Goal: Task Accomplishment & Management: Complete application form

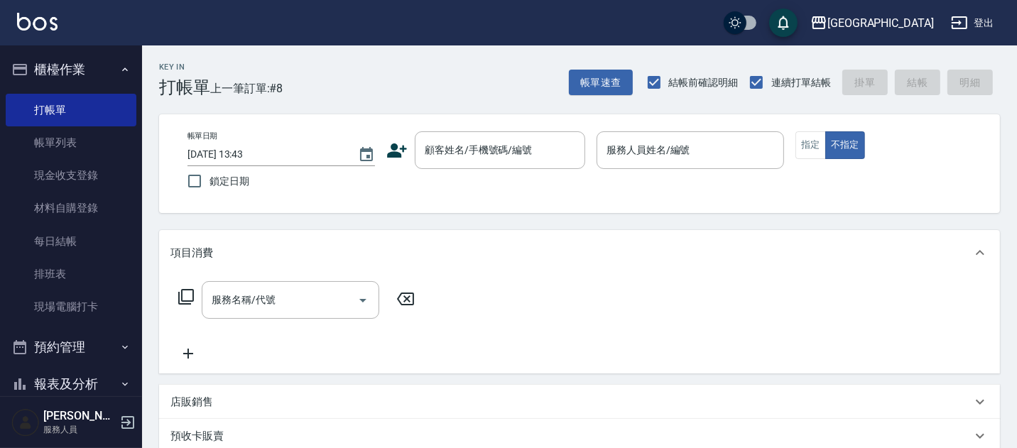
drag, startPoint x: 440, startPoint y: 144, endPoint x: 387, endPoint y: 125, distance: 56.6
click at [440, 143] on div "顧客姓名/手機號碼/編號 顧客姓名/手機號碼/編號" at bounding box center [500, 150] width 170 height 38
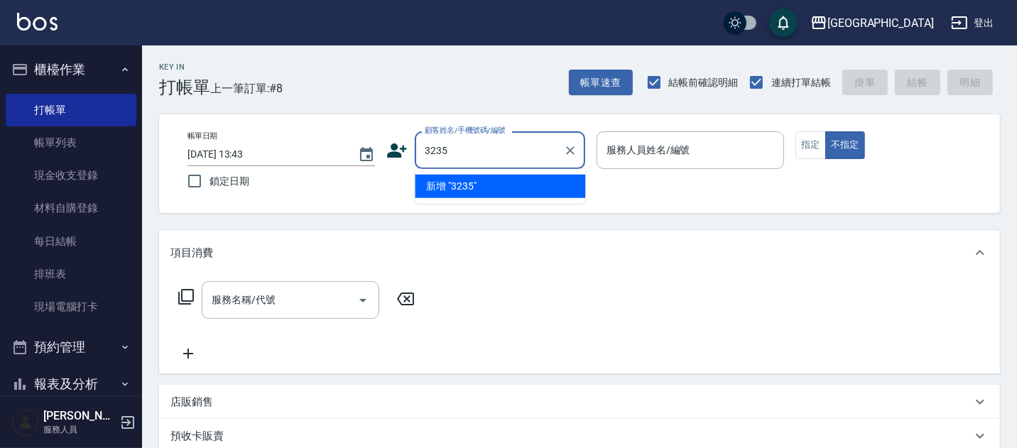
type input "3235"
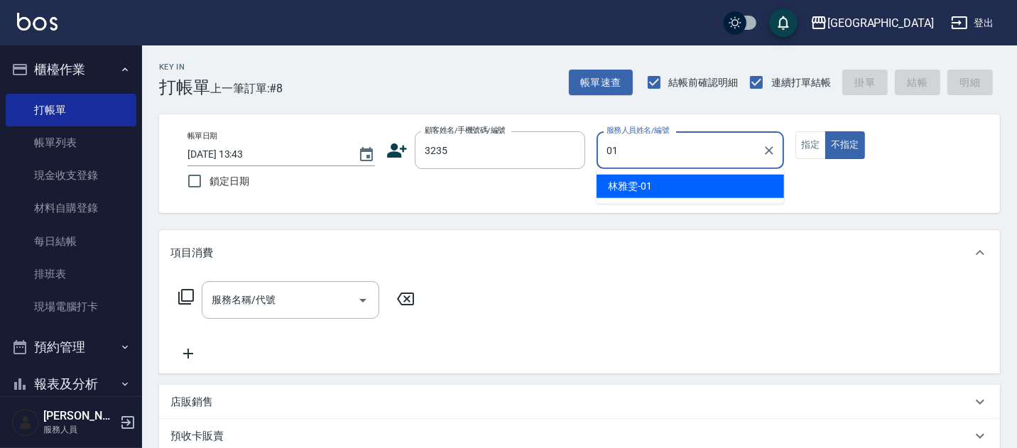
type input "[PERSON_NAME]-01"
type button "false"
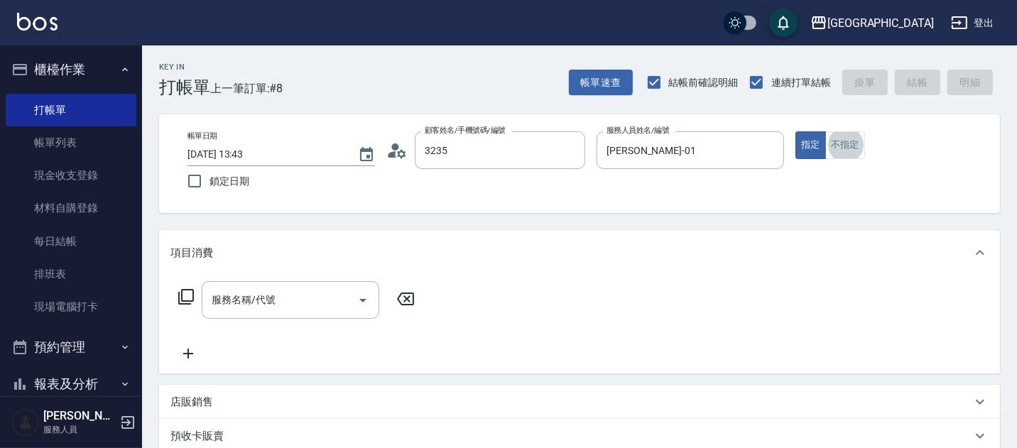
type input "[PERSON_NAME]/3235/3235"
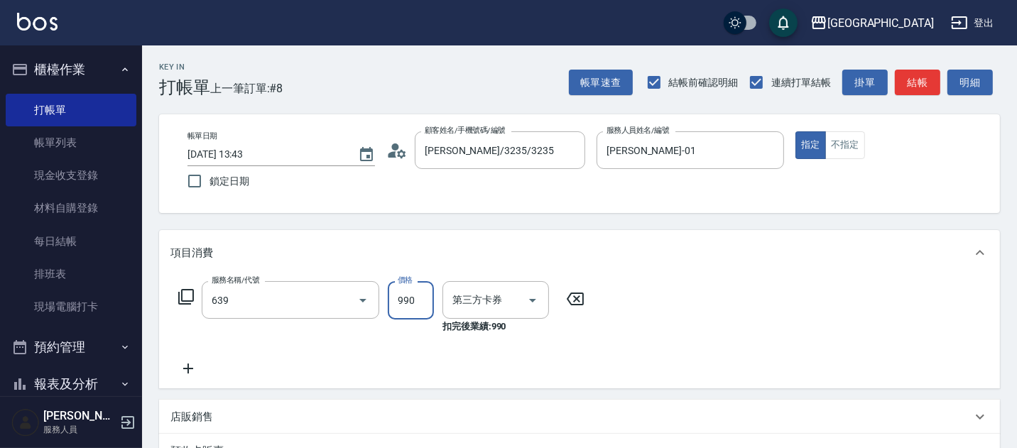
type input "(芙)蘆薈髮膜套卡(自材)(639)"
type input "舊有卡券"
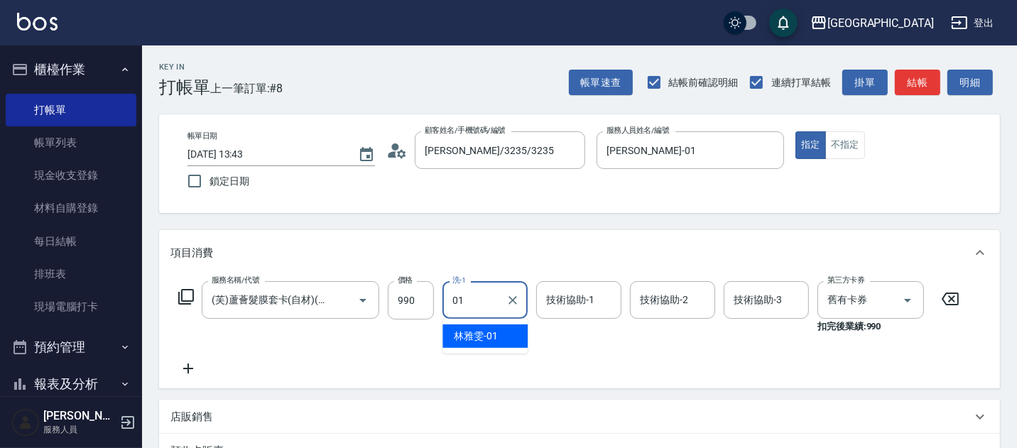
type input "[PERSON_NAME]-01"
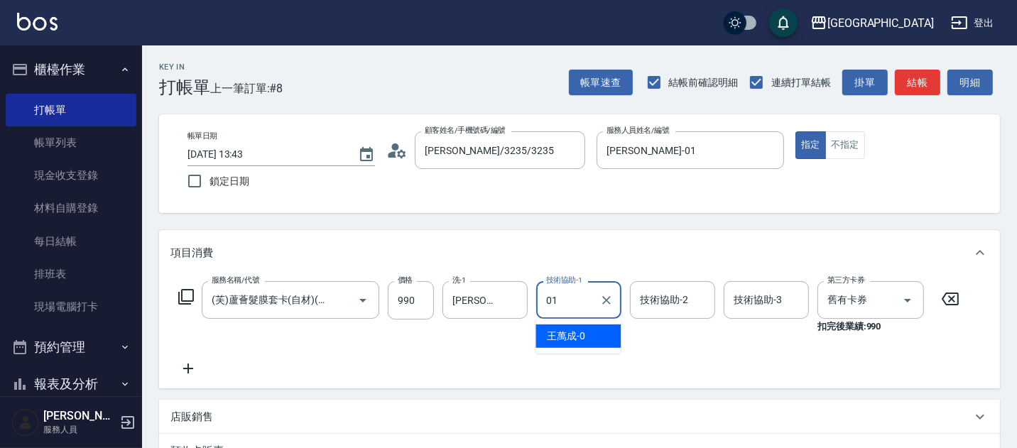
type input "[PERSON_NAME]-01"
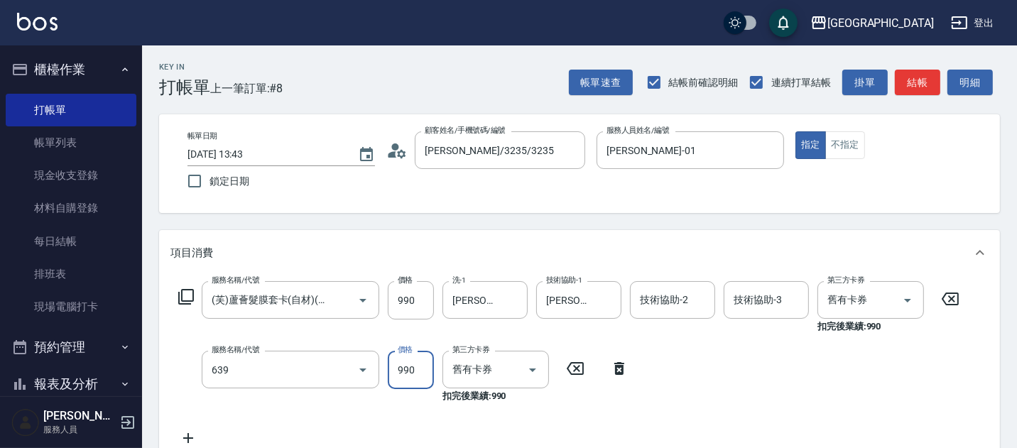
type input "(芙)蘆薈髮膜套卡(自材)(639)"
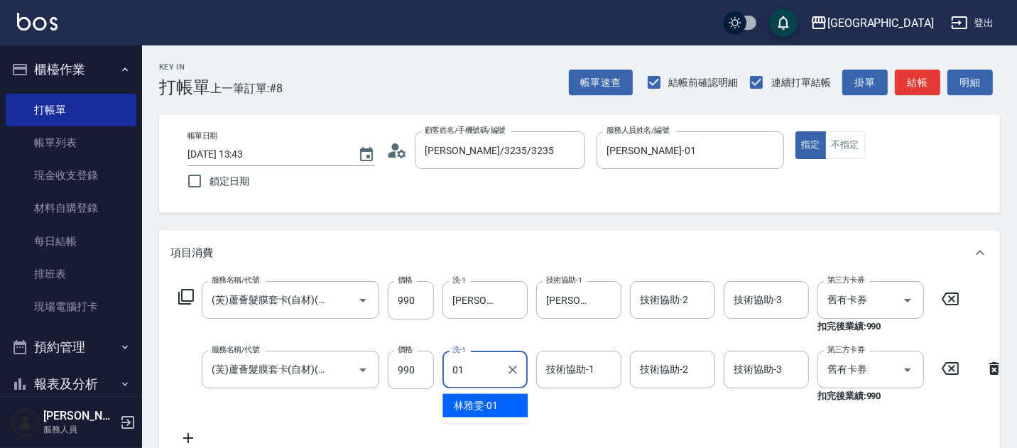
type input "01"
type input "0"
type input "[PERSON_NAME]-01"
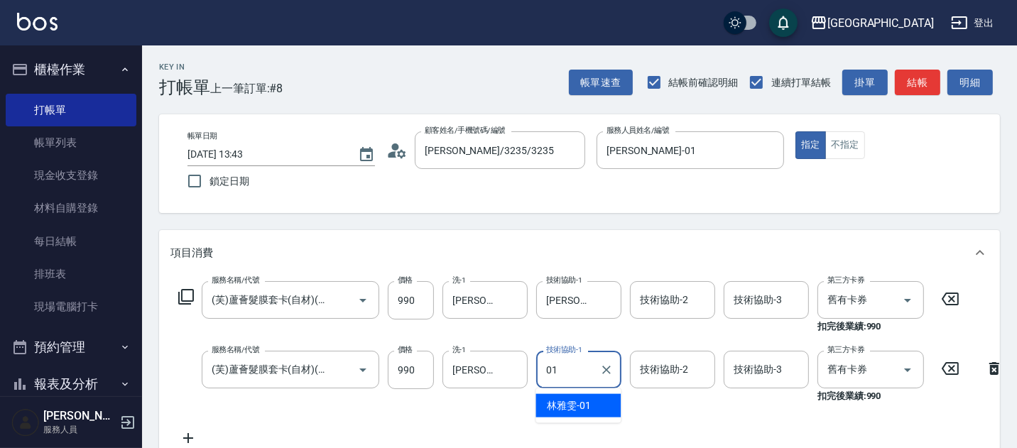
type input "[PERSON_NAME]-01"
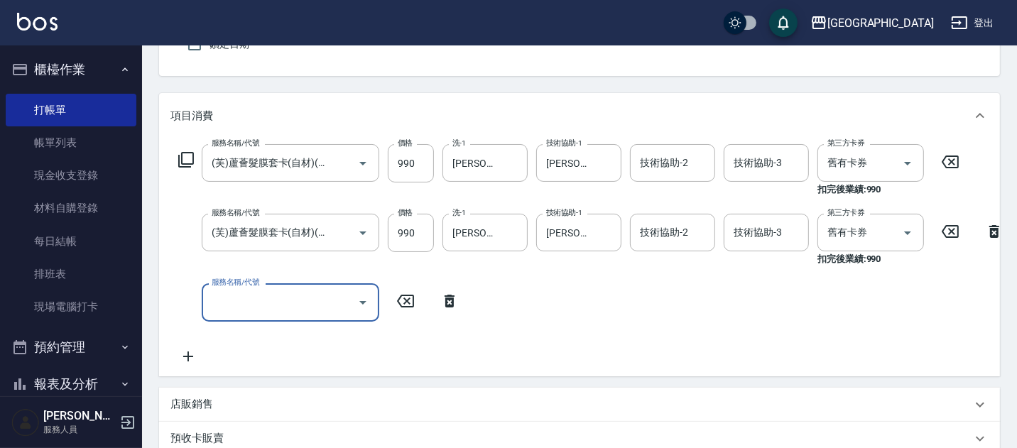
scroll to position [138, 0]
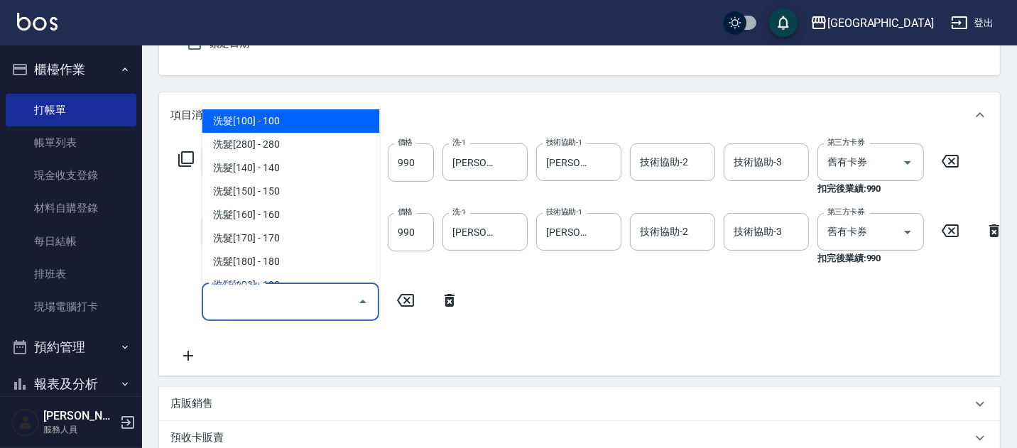
click at [261, 308] on input "服務名稱/代號" at bounding box center [279, 301] width 143 height 25
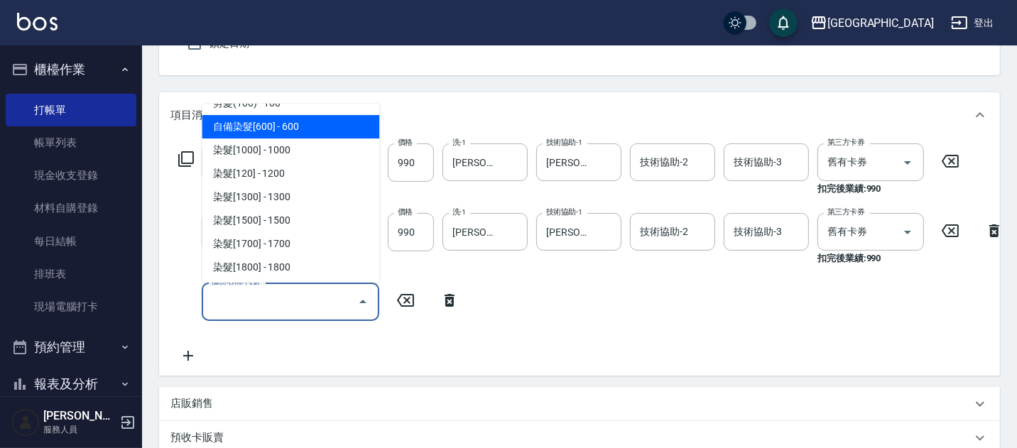
scroll to position [1263, 0]
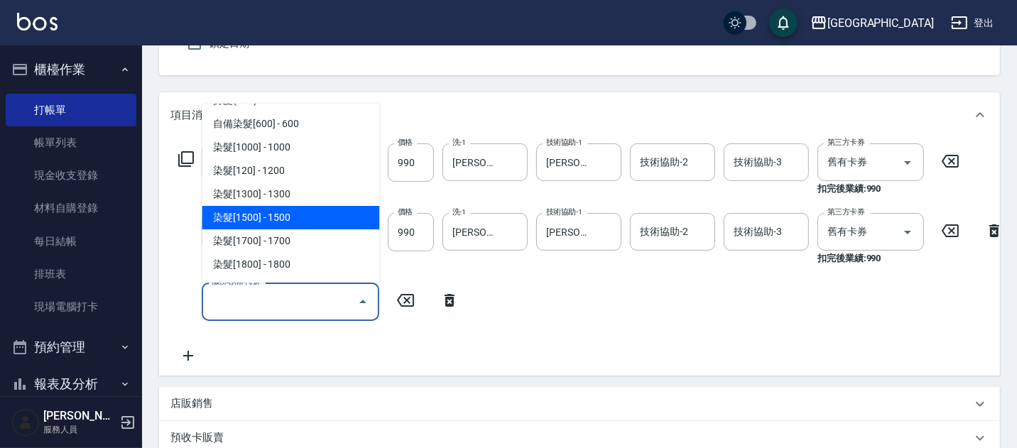
click at [322, 213] on span "染髮[1500] - 1500" at bounding box center [291, 217] width 178 height 23
type input "染髮[1500](505)"
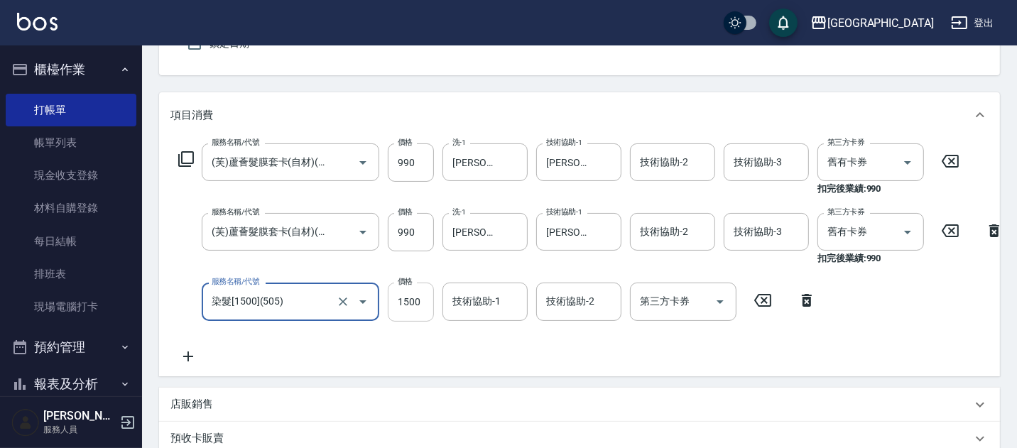
click at [414, 302] on input "1500" at bounding box center [411, 302] width 46 height 38
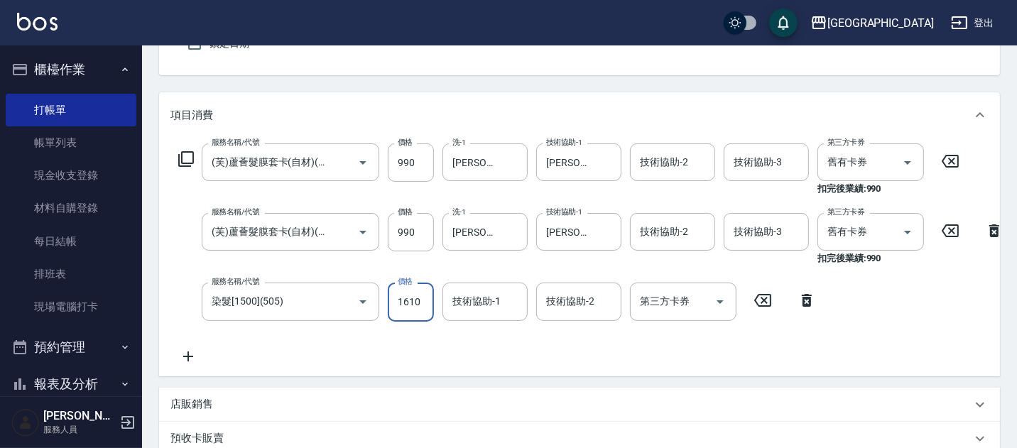
type input "1610"
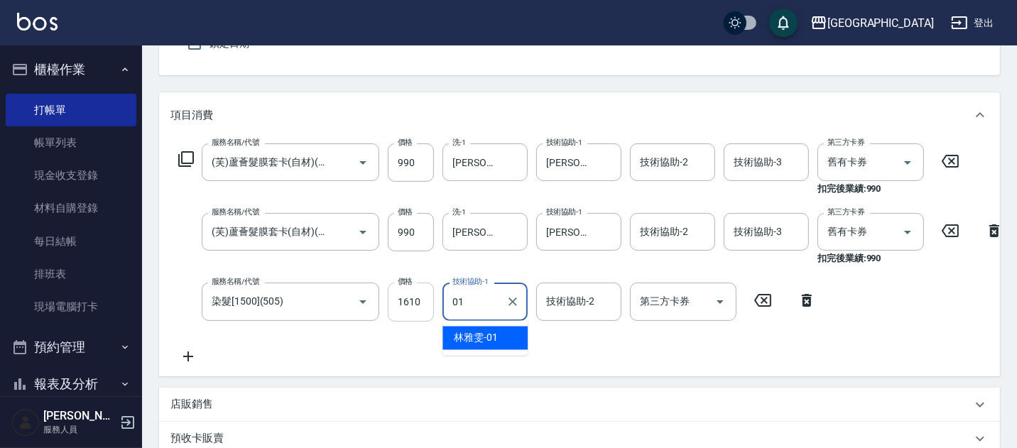
type input "[PERSON_NAME]-01"
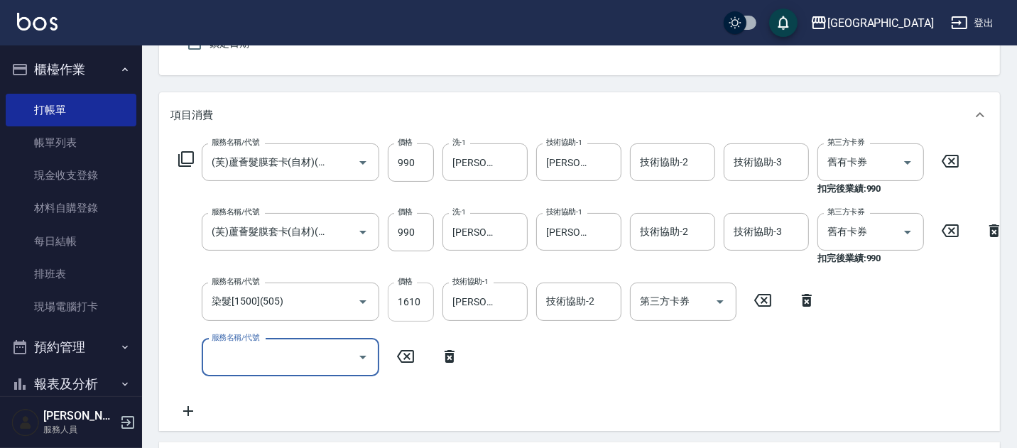
scroll to position [0, 0]
type input "2250"
type input "[DATE] 14:43"
type input "2250"
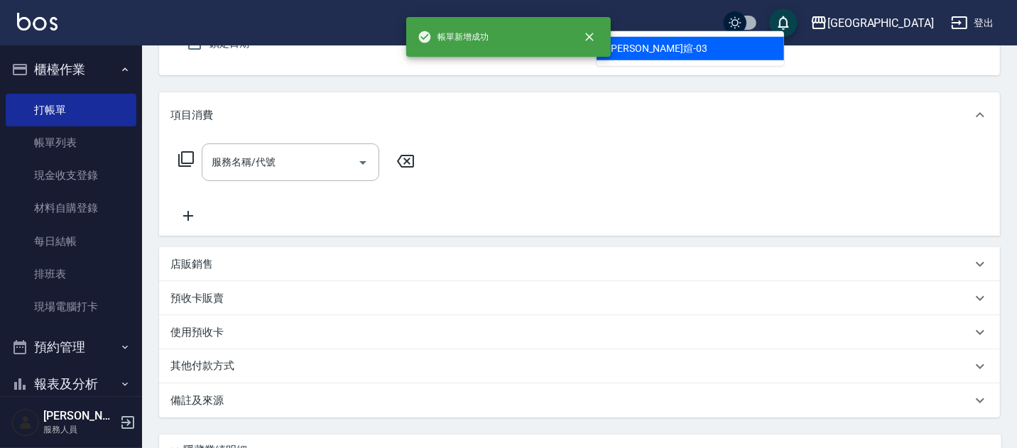
type input "03"
type button "true"
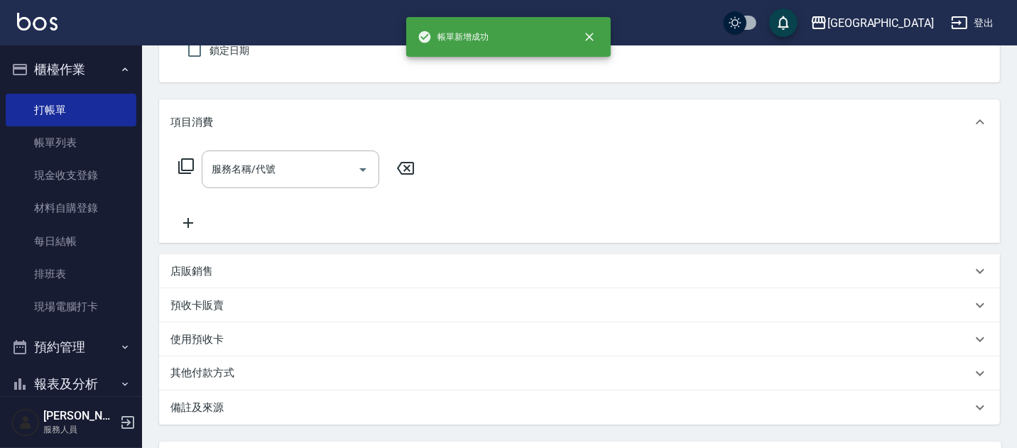
type input "[PERSON_NAME]媗-03"
type input "[PERSON_NAME]媗/0911843052/2250"
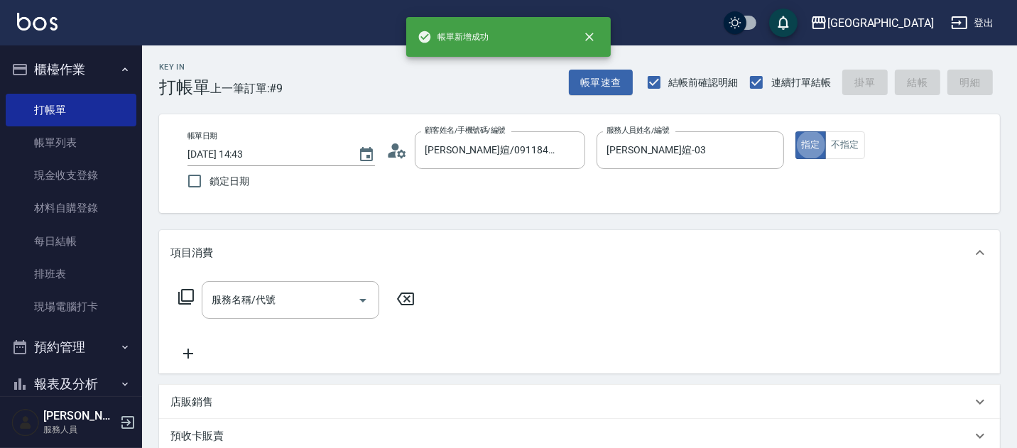
scroll to position [0, 0]
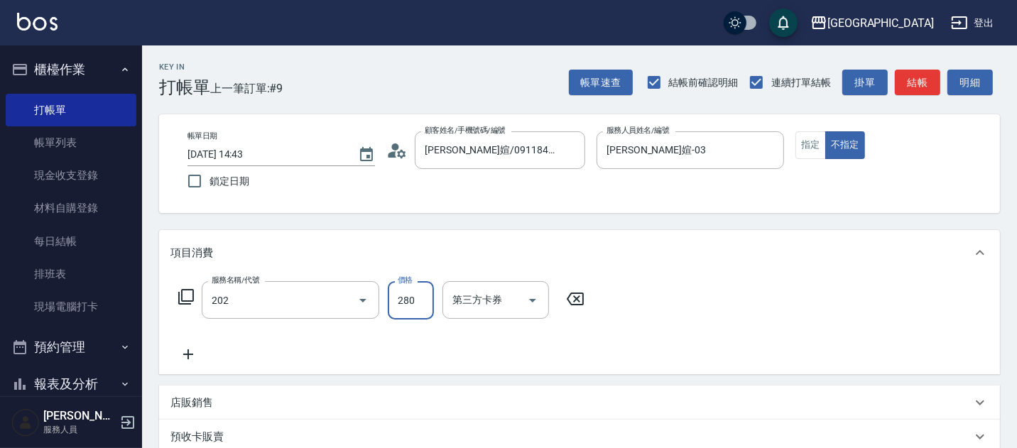
type input "洗髮[280](202)"
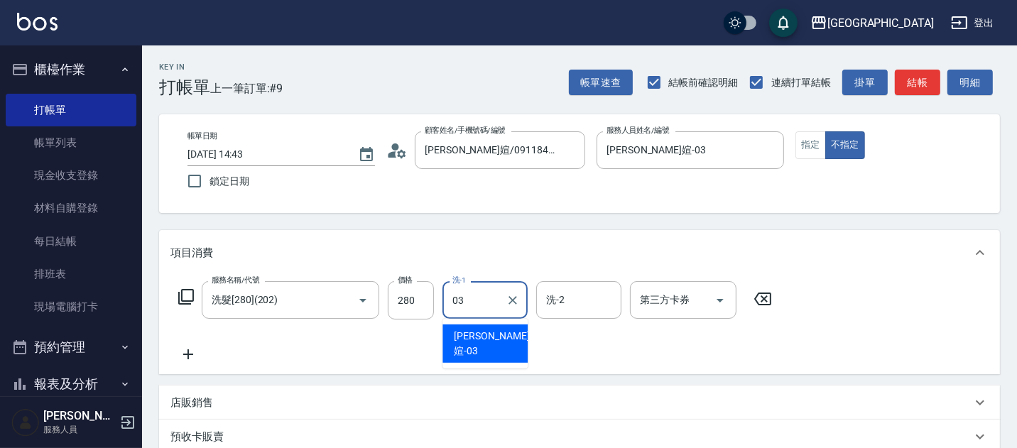
type input "[PERSON_NAME]媗-03"
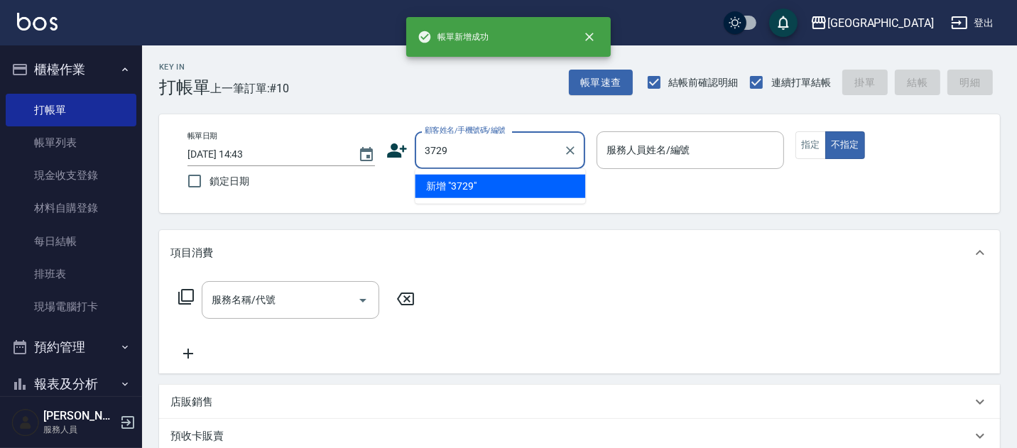
type input "3729"
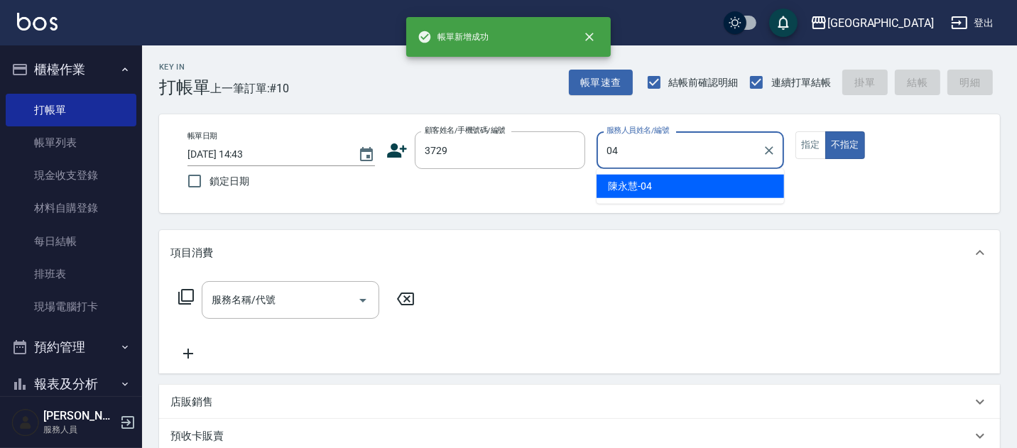
type input "[PERSON_NAME]-04"
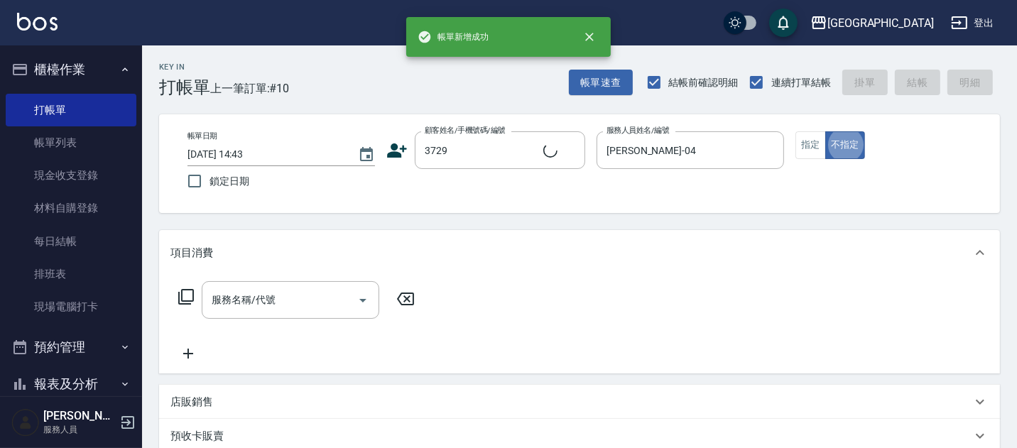
type input "[PERSON_NAME]/0916102525/3729"
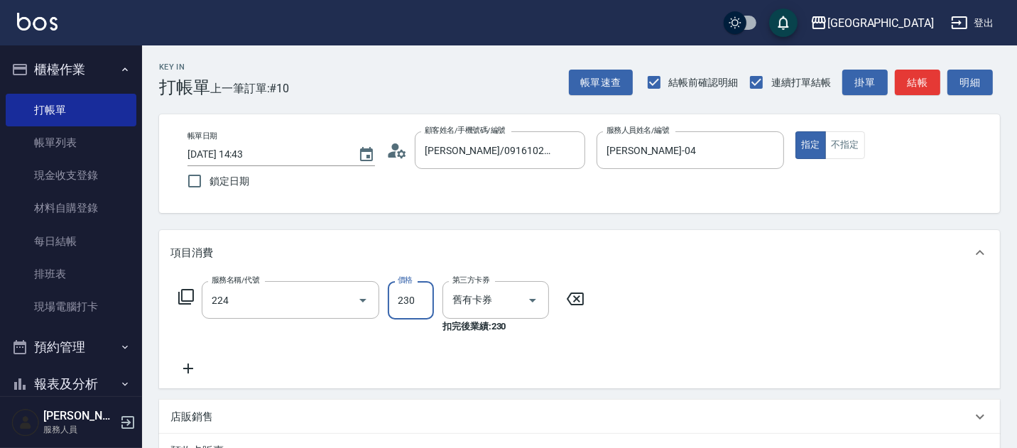
type input "洗髮(卡)230(224)"
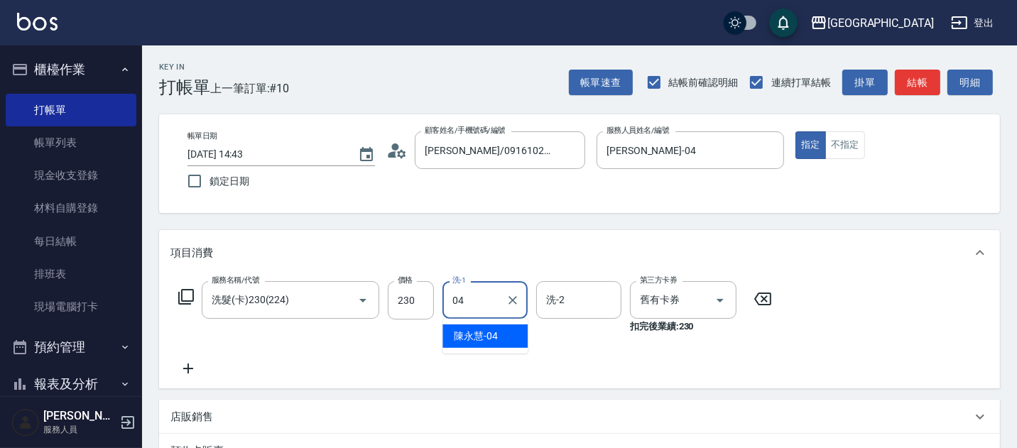
type input "[PERSON_NAME]-04"
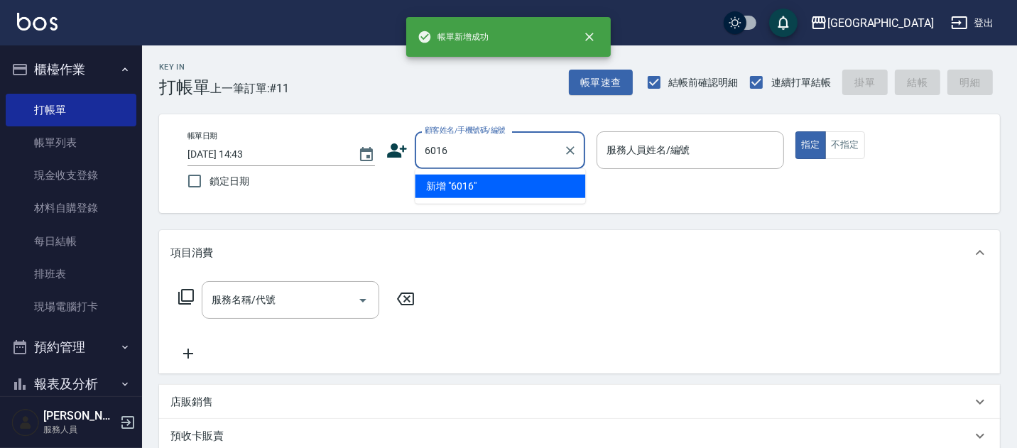
type input "6016"
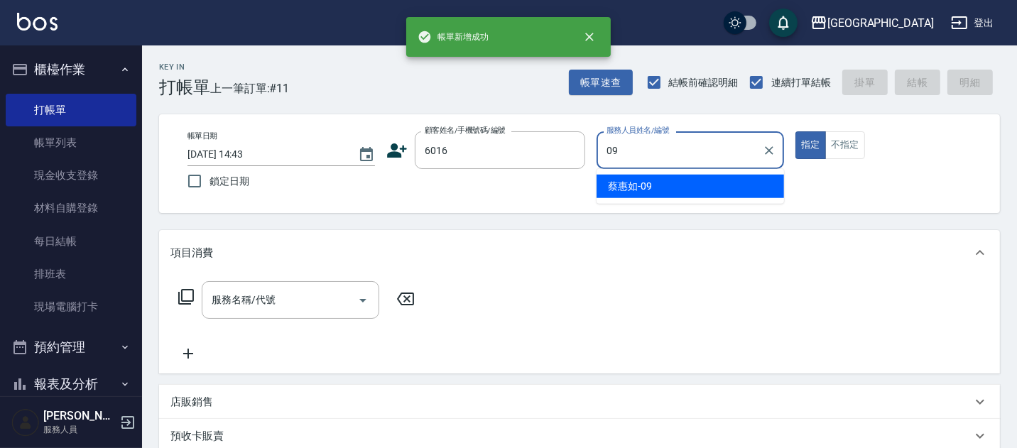
type input "[PERSON_NAME]-09"
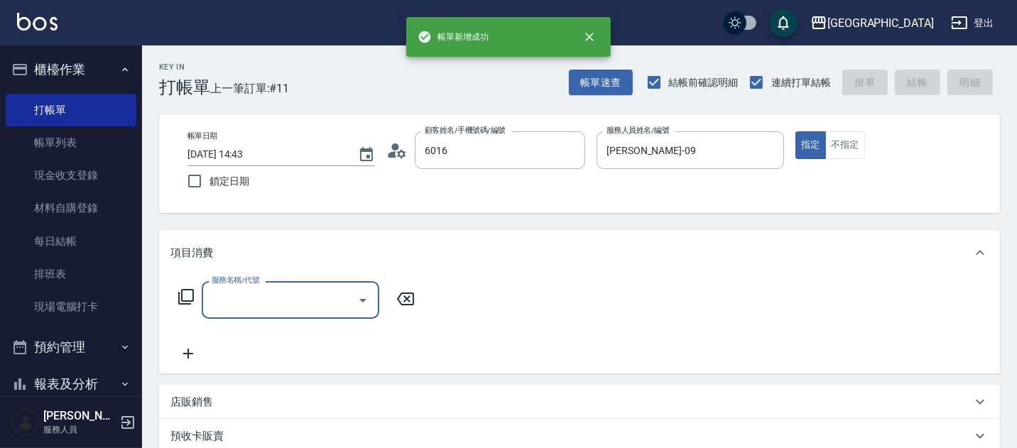
type input "[PERSON_NAME]/0932689942/6016"
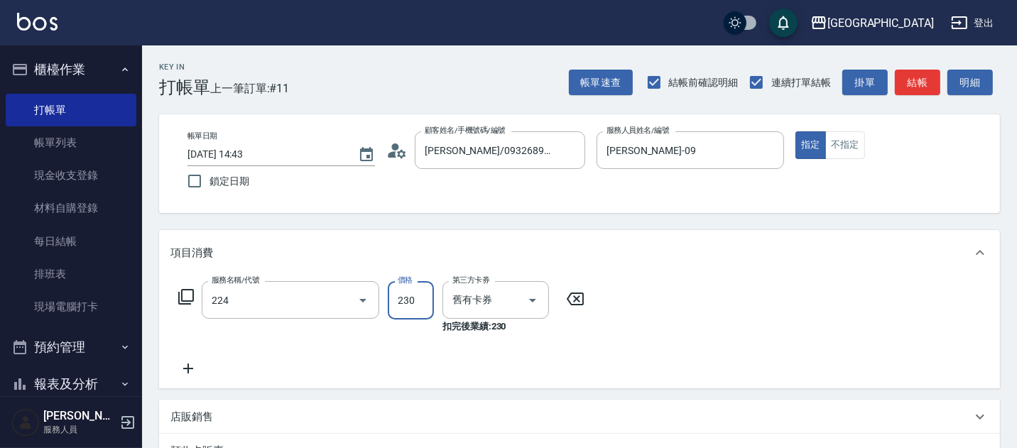
type input "洗髮(卡)230(224)"
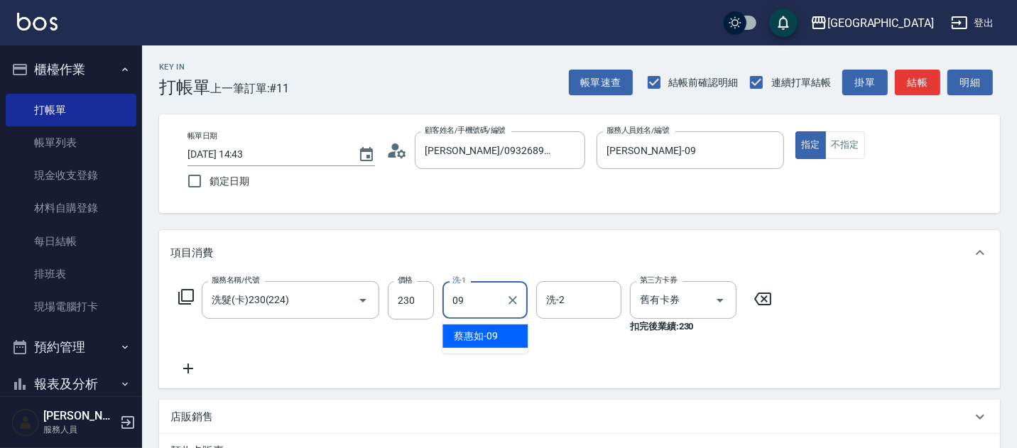
type input "[PERSON_NAME]-09"
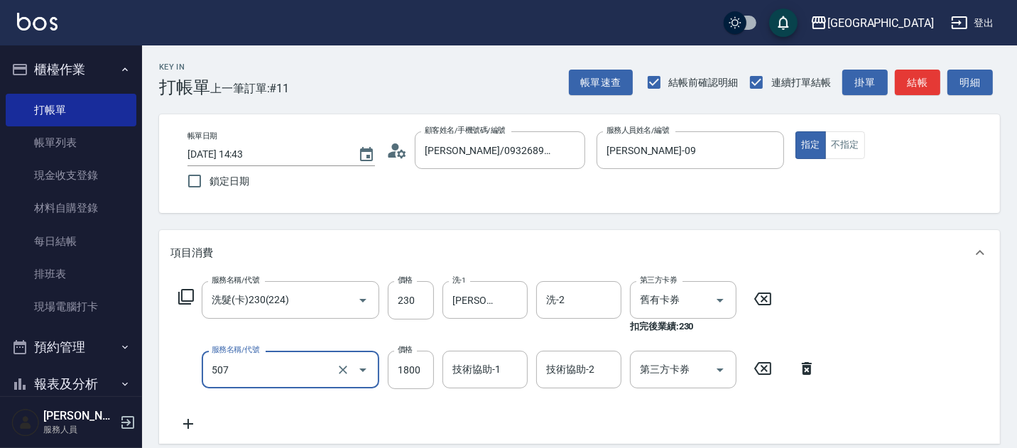
type input "染髮[1800](507)"
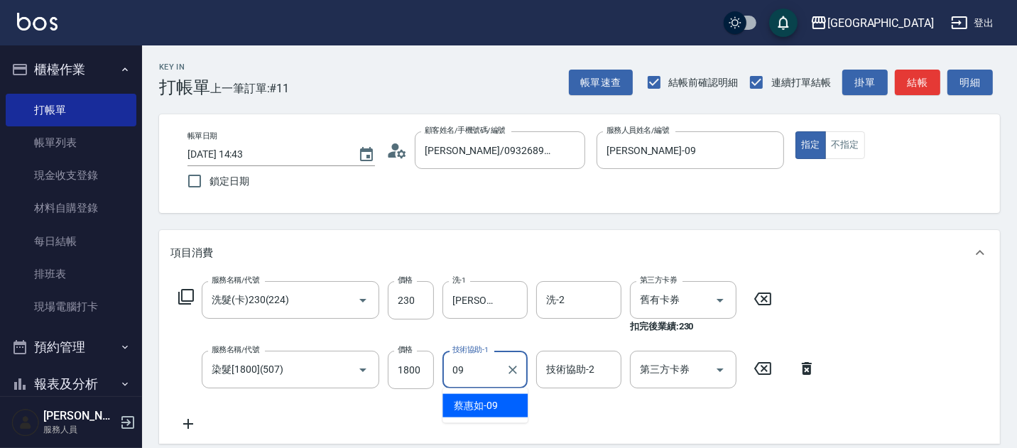
type input "[PERSON_NAME]-09"
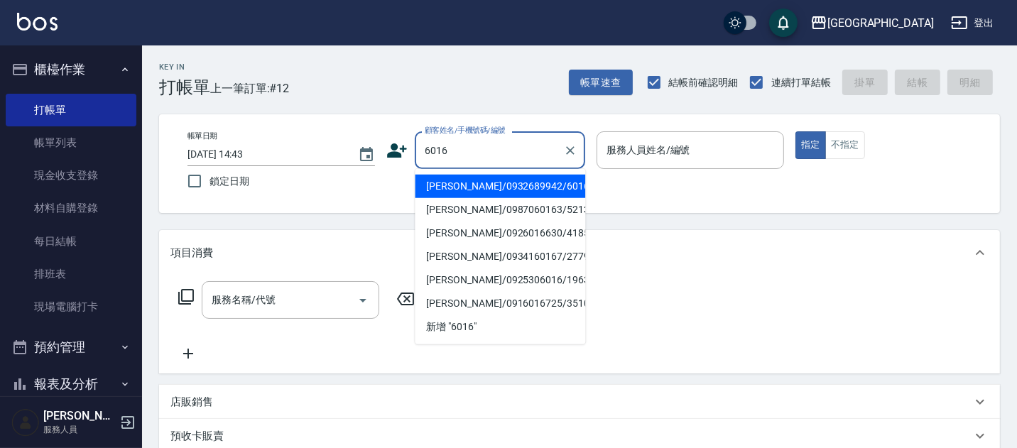
type input "[PERSON_NAME]/0932689942/6016"
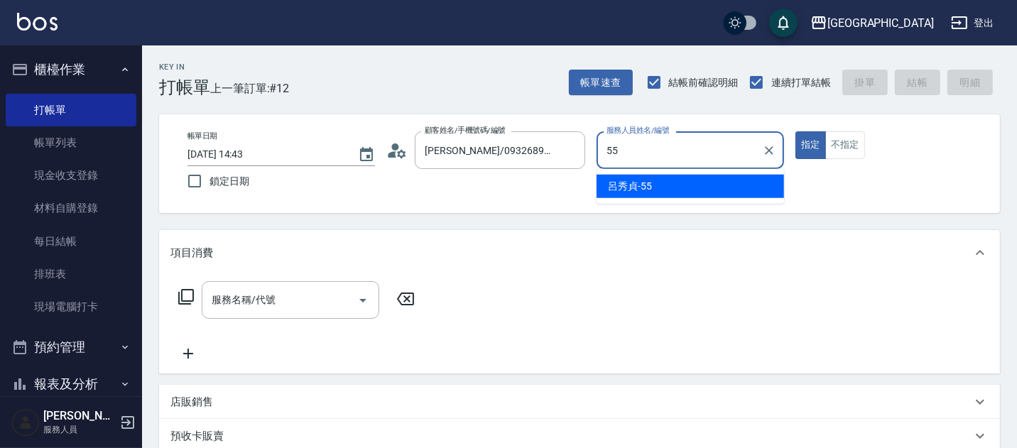
type input "[PERSON_NAME]-55"
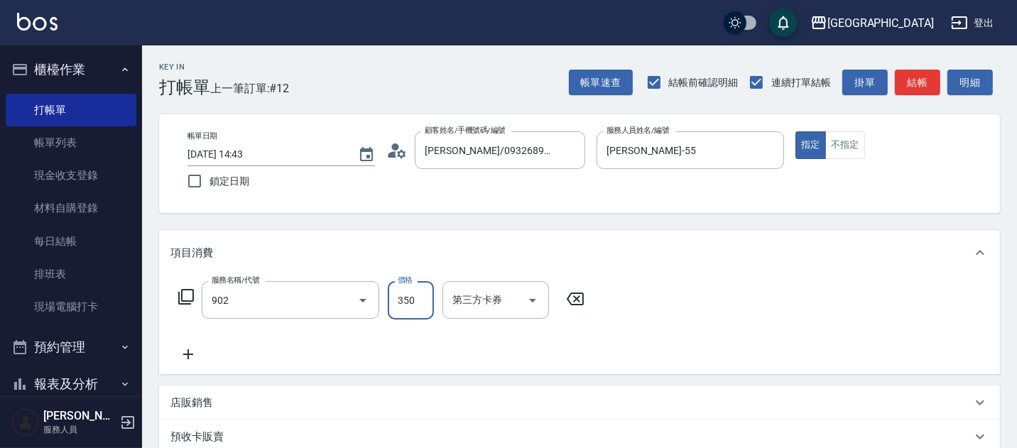
type input "修腳(902)"
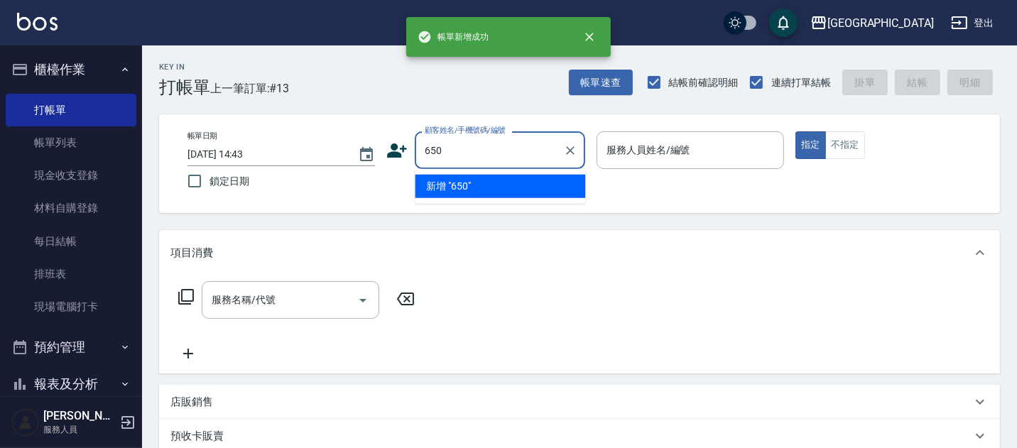
type input "650"
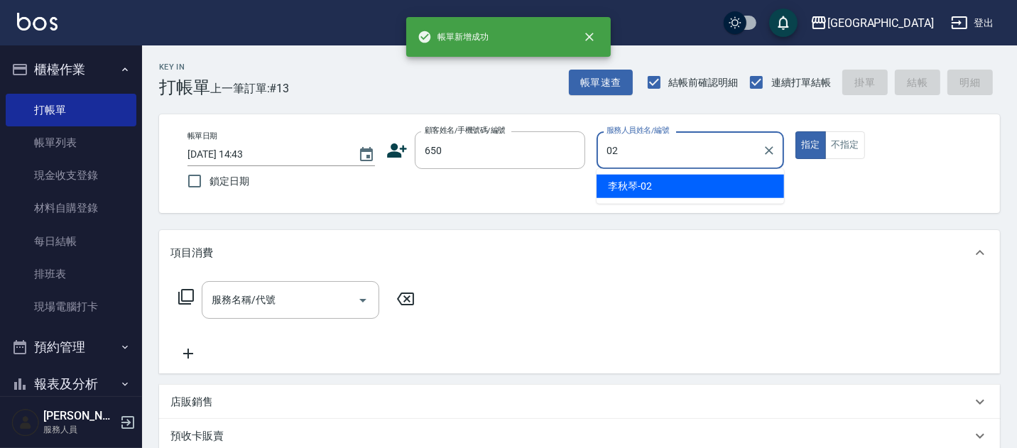
type input "[PERSON_NAME]-02"
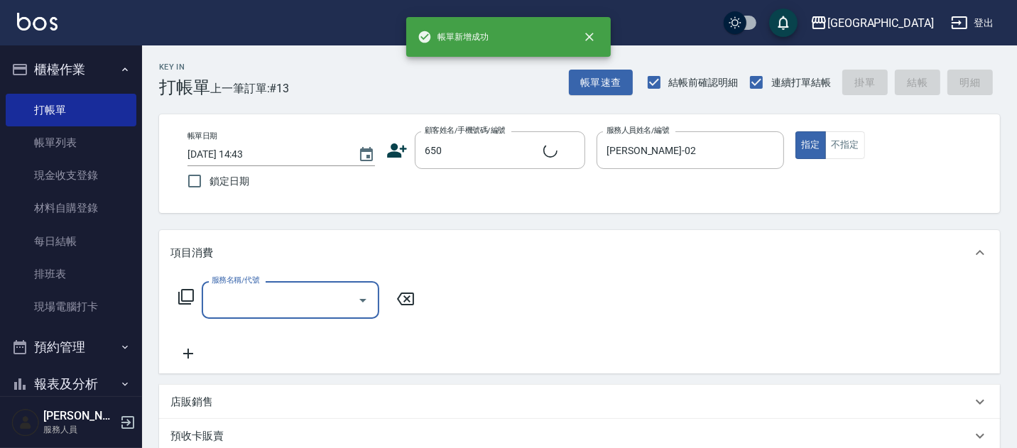
type input "[PERSON_NAME]/0920099189/650"
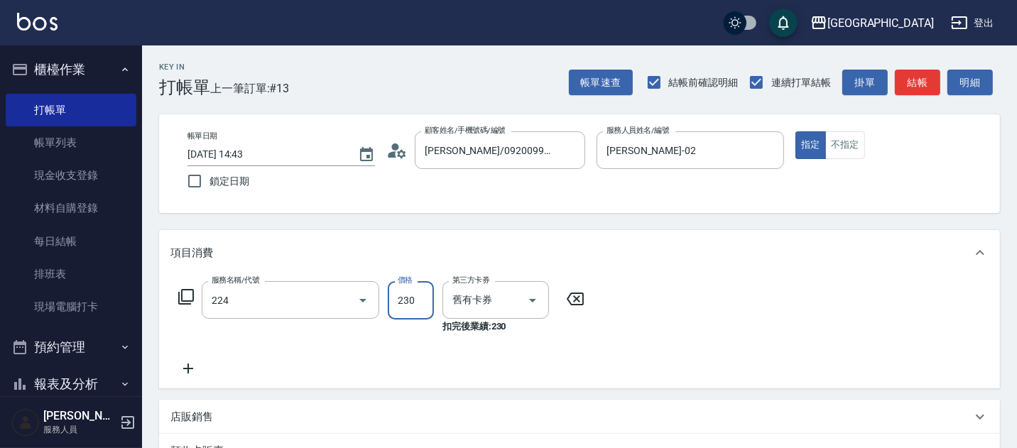
type input "洗髮(卡)230(224)"
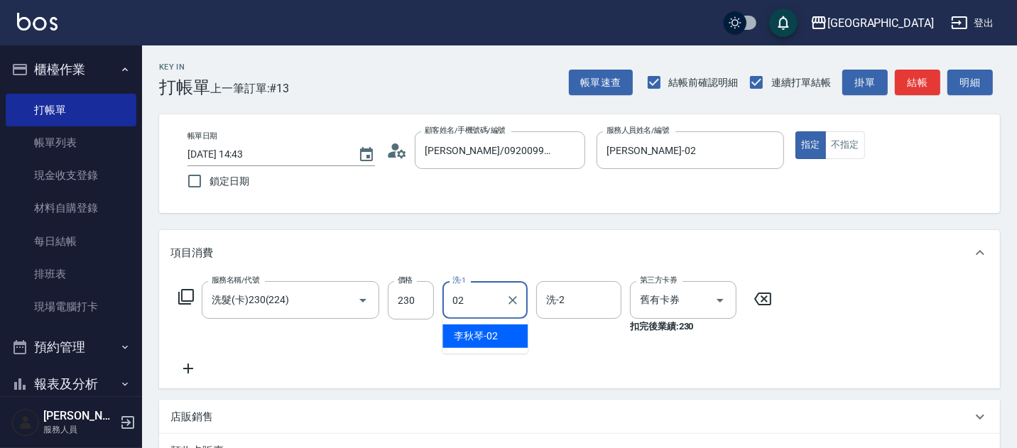
type input "[PERSON_NAME]-02"
